Goal: Transaction & Acquisition: Purchase product/service

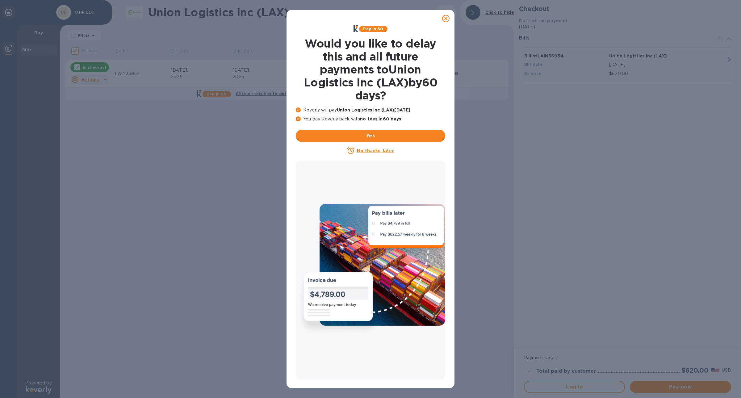
click at [447, 12] on div at bounding box center [445, 18] width 12 height 12
click at [446, 19] on icon at bounding box center [445, 18] width 7 height 7
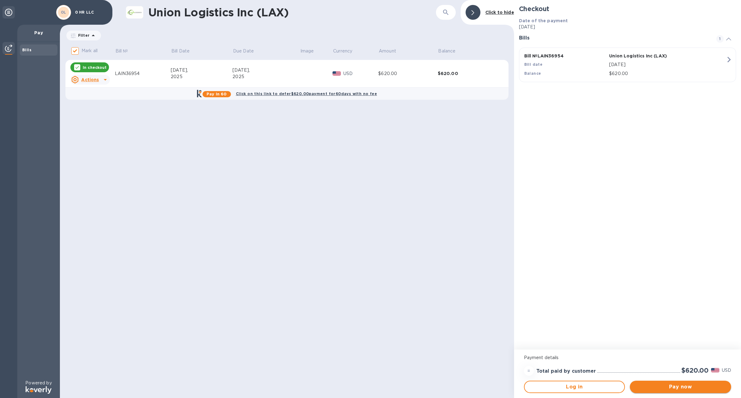
click at [691, 390] on span "Pay now" at bounding box center [679, 386] width 91 height 7
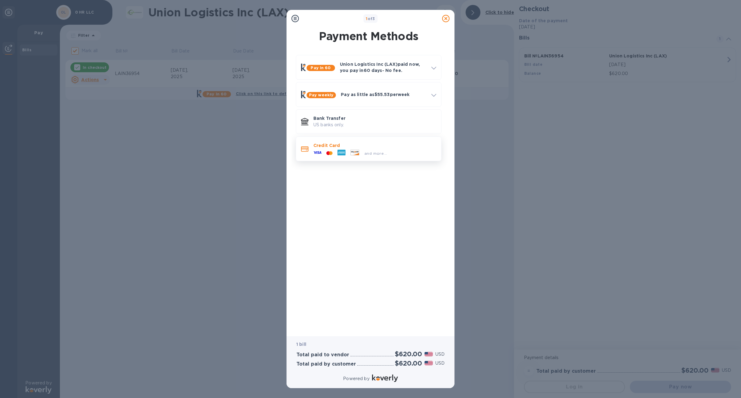
click at [381, 152] on span "and more..." at bounding box center [375, 153] width 23 height 5
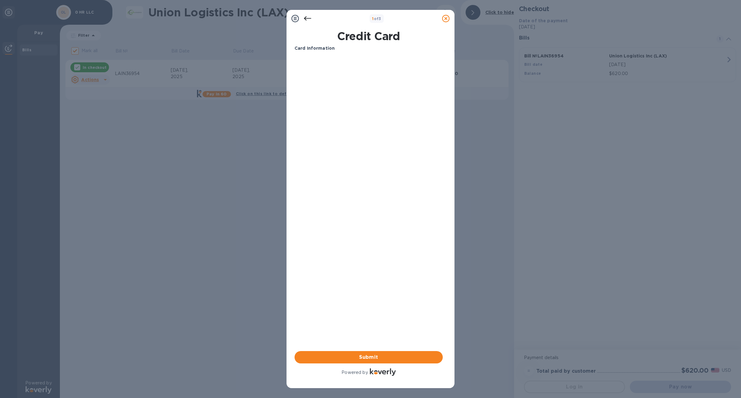
click at [319, 135] on div "Card Information Your browser does not support iframes Submit Powered by" at bounding box center [368, 211] width 148 height 332
click at [373, 363] on button "Submit" at bounding box center [368, 357] width 148 height 12
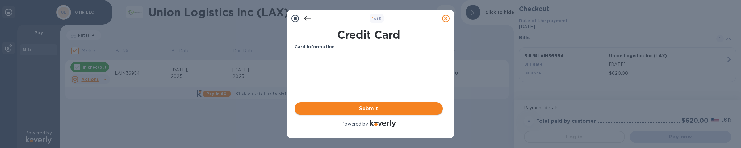
click at [401, 112] on span "Submit" at bounding box center [368, 108] width 138 height 7
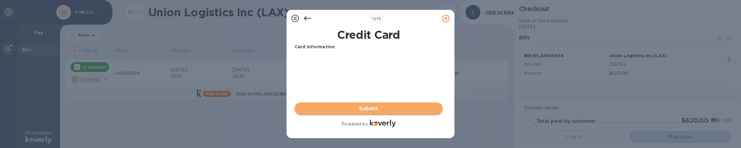
click at [379, 111] on span "Submit" at bounding box center [368, 108] width 138 height 7
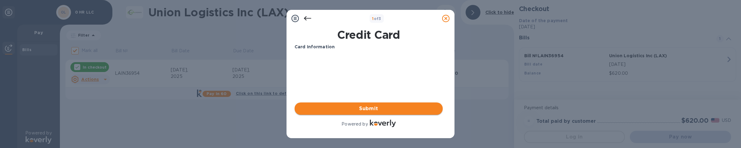
click at [379, 111] on span "Submit" at bounding box center [368, 108] width 138 height 7
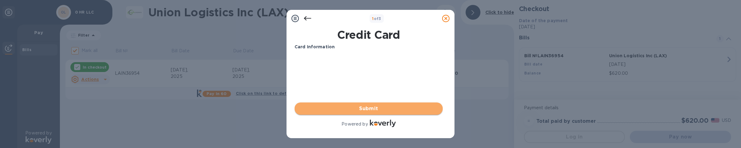
click at [364, 107] on span "Submit" at bounding box center [368, 108] width 138 height 7
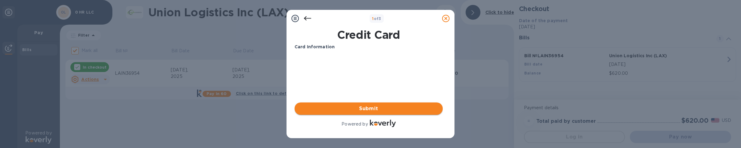
click at [364, 107] on span "Submit" at bounding box center [368, 108] width 138 height 7
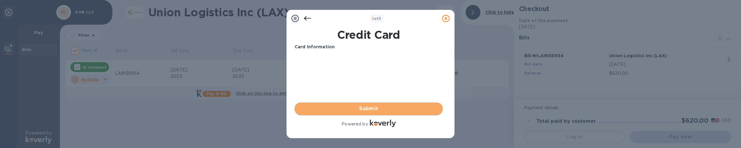
click at [364, 107] on span "Submit" at bounding box center [368, 108] width 138 height 7
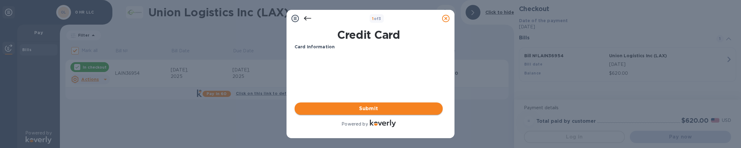
click at [364, 107] on span "Submit" at bounding box center [368, 108] width 138 height 7
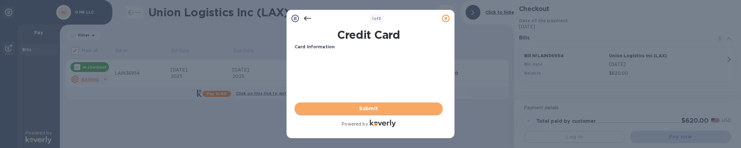
click at [364, 107] on span "Submit" at bounding box center [368, 108] width 138 height 7
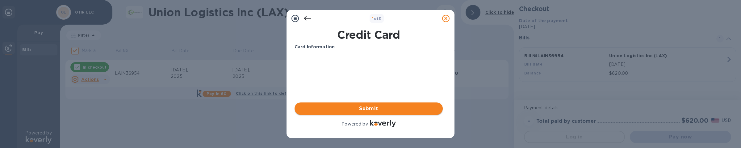
click at [364, 107] on span "Submit" at bounding box center [368, 108] width 138 height 7
click at [389, 102] on div "Your browser does not support iframes" at bounding box center [368, 79] width 153 height 52
click at [392, 114] on button "Submit" at bounding box center [368, 109] width 148 height 12
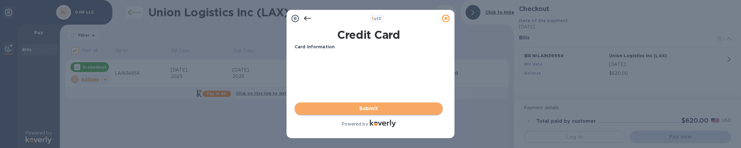
click at [393, 114] on button "Submit" at bounding box center [368, 109] width 148 height 12
click at [377, 106] on span "Submit" at bounding box center [368, 108] width 138 height 7
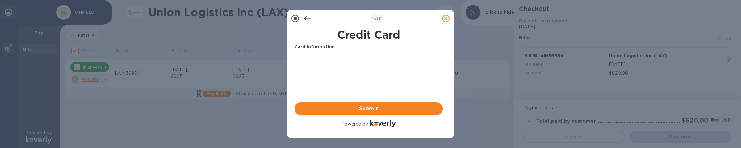
click at [355, 110] on span "Submit" at bounding box center [368, 108] width 138 height 7
click at [350, 113] on button "Submit" at bounding box center [368, 109] width 148 height 12
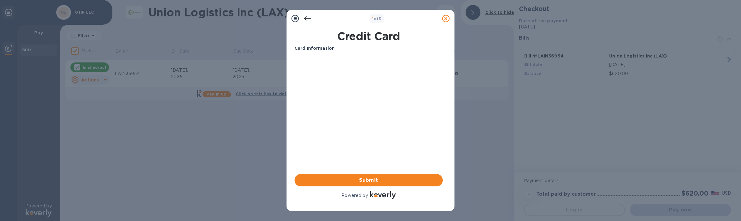
click at [306, 15] on icon at bounding box center [307, 18] width 7 height 7
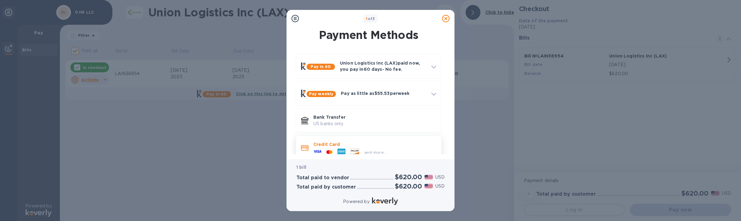
click at [355, 148] on div "and more..." at bounding box center [350, 151] width 78 height 9
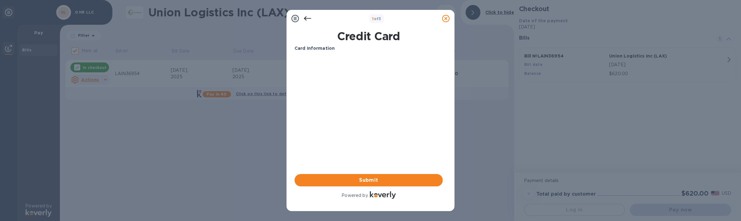
click at [371, 112] on div "Card Information Your browser does not support iframes Submit Powered by" at bounding box center [368, 122] width 148 height 155
click at [413, 181] on span "Submit" at bounding box center [368, 179] width 138 height 7
